Goal: Navigation & Orientation: Understand site structure

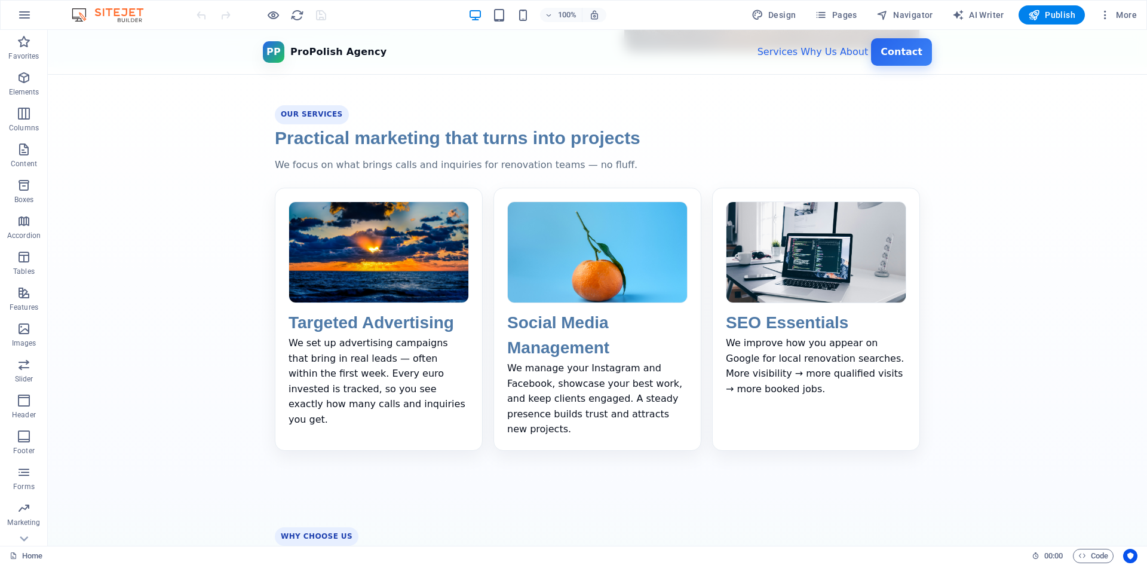
scroll to position [478, 0]
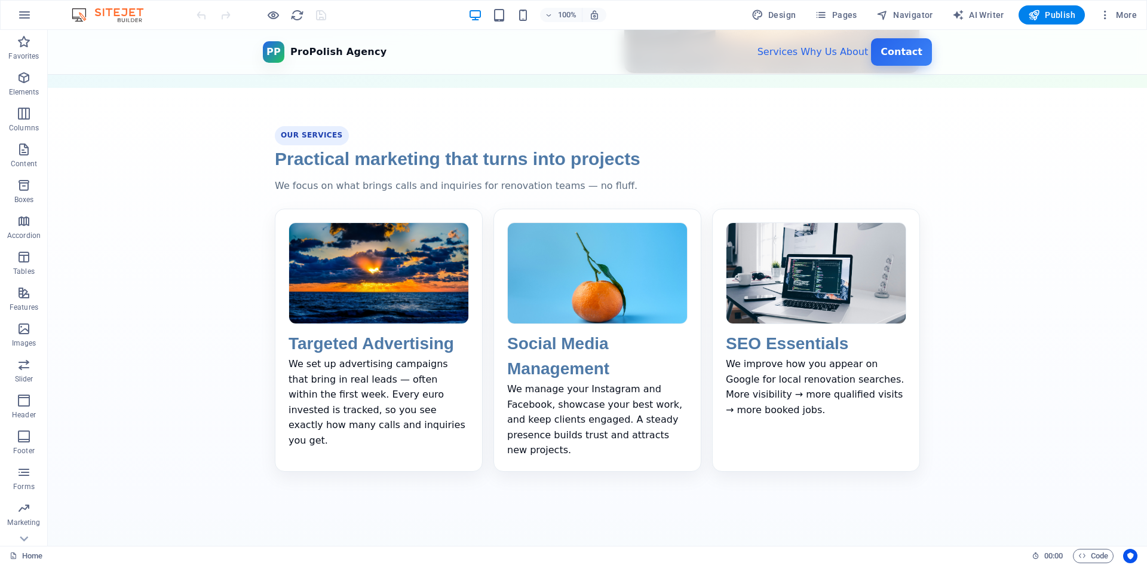
drag, startPoint x: 300, startPoint y: 185, endPoint x: 440, endPoint y: 185, distance: 139.8
click at [436, 185] on p "We focus on what brings calls and inquiries for renovation teams — no fluff." at bounding box center [597, 186] width 645 height 16
drag, startPoint x: 585, startPoint y: 191, endPoint x: 548, endPoint y: 185, distance: 37.6
click at [548, 185] on p "We focus on what brings calls and inquiries for renovation teams — no fluff." at bounding box center [597, 186] width 645 height 16
drag, startPoint x: 546, startPoint y: 183, endPoint x: 501, endPoint y: 173, distance: 46.5
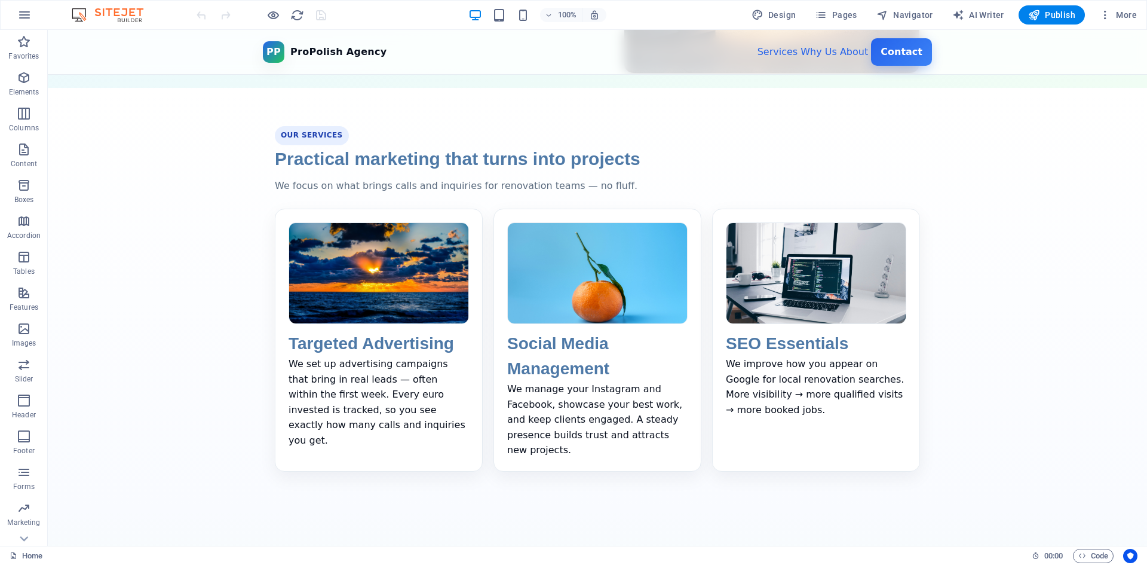
click at [504, 175] on div "Our Services Practical marketing that turns into projects We focus on what brin…" at bounding box center [597, 298] width 669 height 345
drag, startPoint x: 494, startPoint y: 165, endPoint x: 523, endPoint y: 165, distance: 29.3
click at [511, 164] on h2 "Practical marketing that turns into projects" at bounding box center [597, 158] width 645 height 27
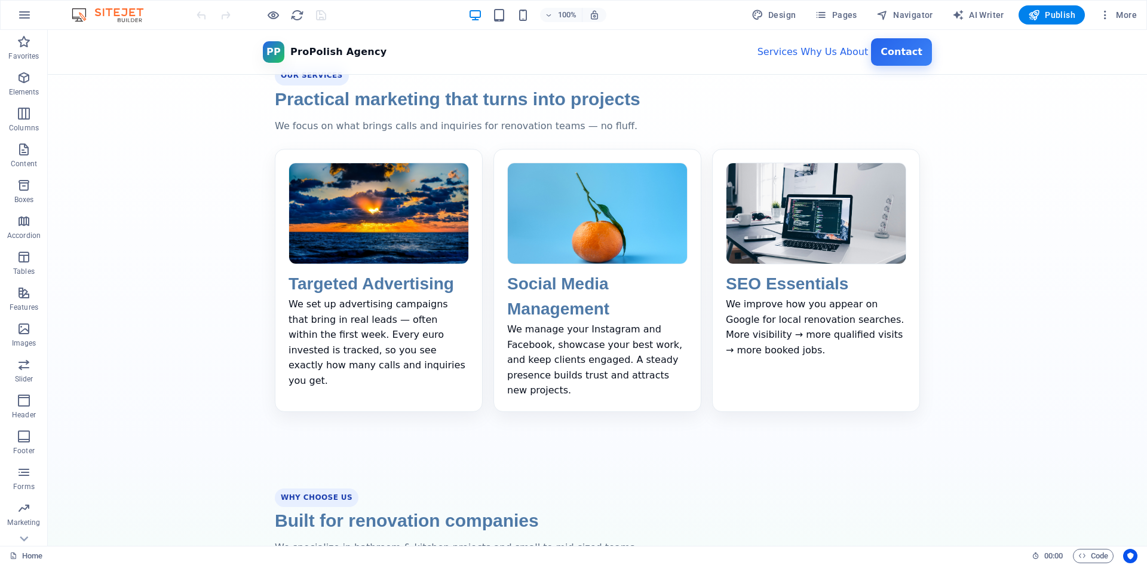
click at [754, 561] on div "Home" at bounding box center [516, 555] width 1013 height 14
click at [1076, 317] on section "Our Services Practical marketing that turns into projects We focus on what brin…" at bounding box center [597, 239] width 1099 height 422
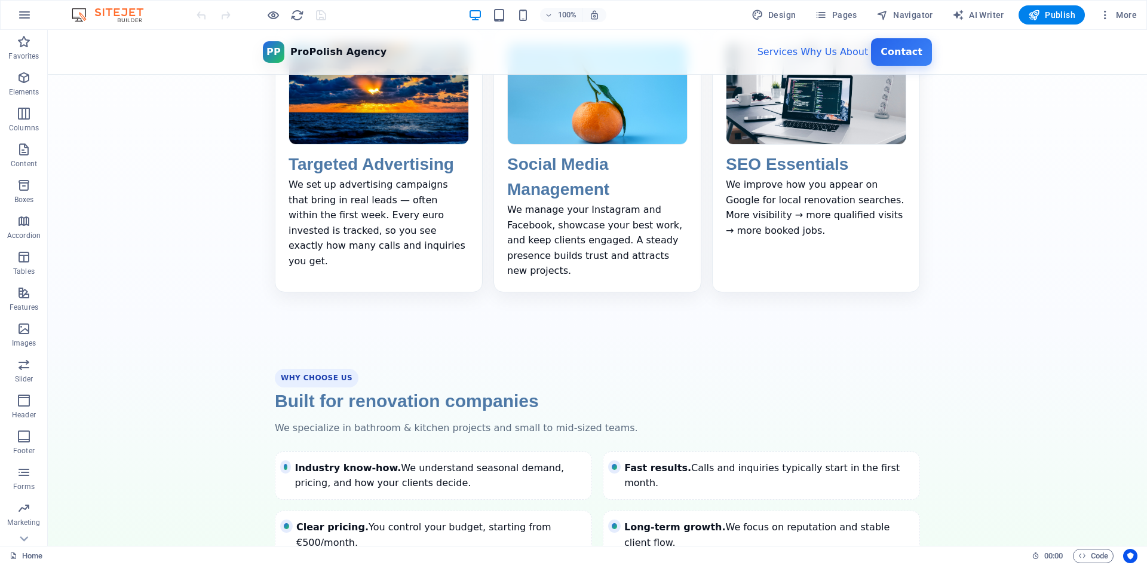
drag, startPoint x: 263, startPoint y: 384, endPoint x: 449, endPoint y: 380, distance: 185.8
click at [447, 379] on div "Why Choose Us Built for renovation companies We specialize in bathroom & kitche…" at bounding box center [597, 464] width 669 height 190
drag, startPoint x: 367, startPoint y: 415, endPoint x: 446, endPoint y: 417, distance: 78.9
click at [446, 420] on p "We specialize in bathroom & kitchen projects and small to mid‑sized teams." at bounding box center [597, 428] width 645 height 16
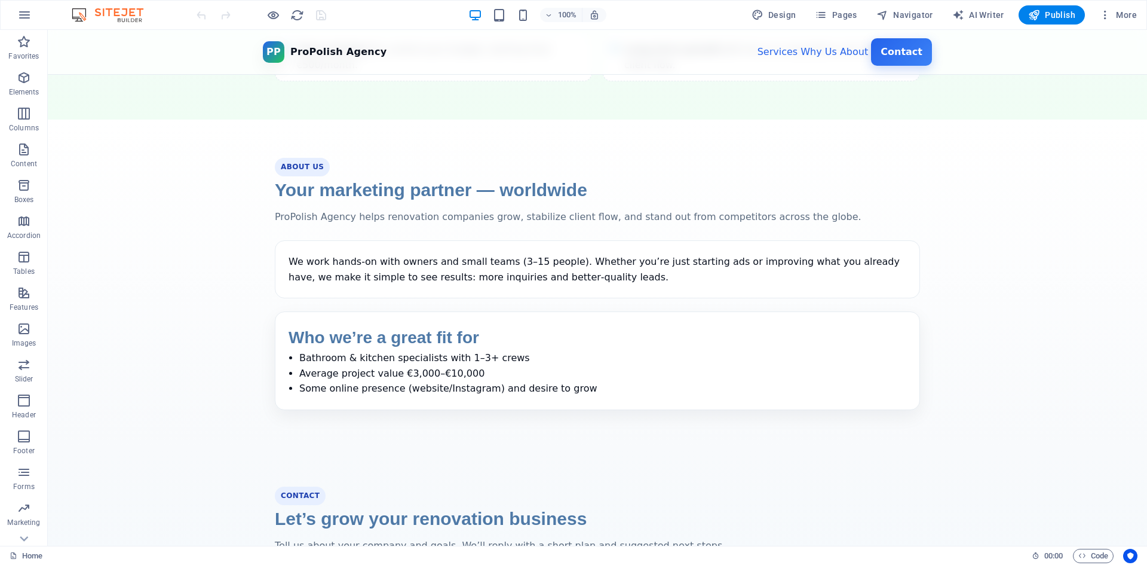
scroll to position [1135, 0]
drag, startPoint x: 408, startPoint y: 335, endPoint x: 389, endPoint y: 337, distance: 19.3
click at [389, 365] on li "Average project value €3,000–€10,000" at bounding box center [602, 373] width 607 height 16
